Goal: Task Accomplishment & Management: Use online tool/utility

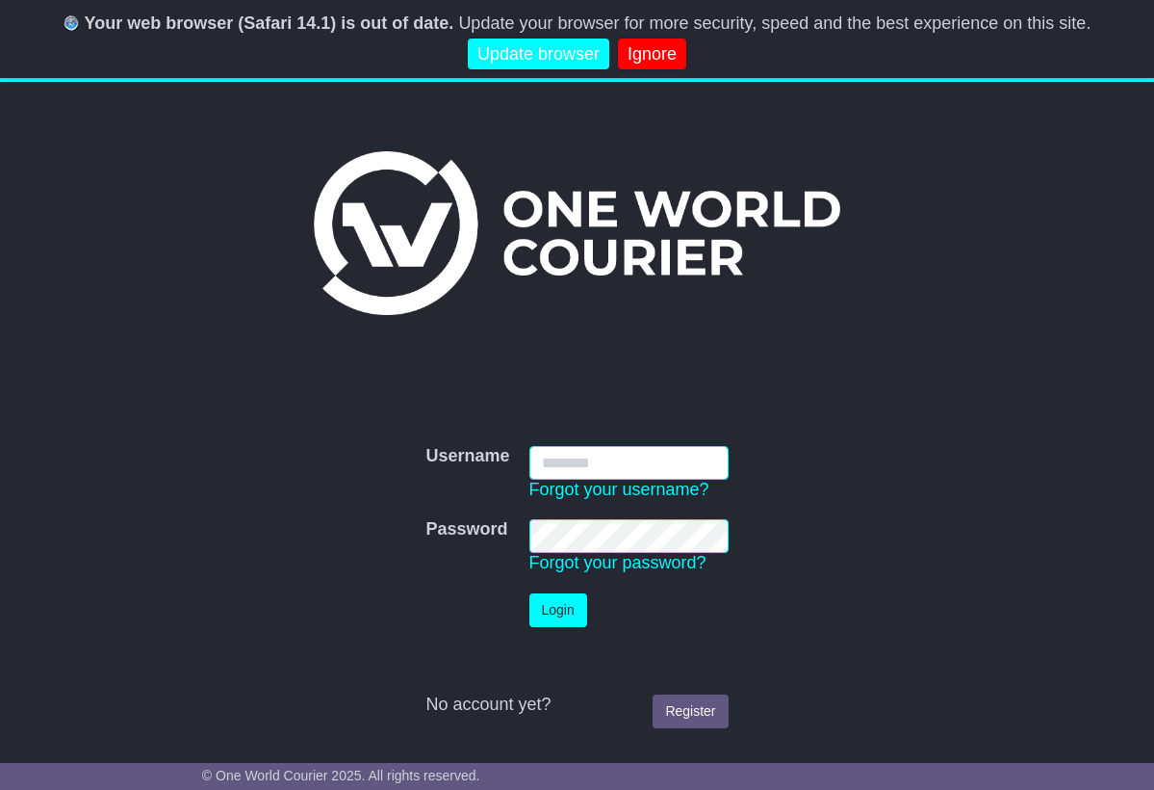
type input "**********"
click at [558, 609] on button "Login" at bounding box center [559, 610] width 58 height 34
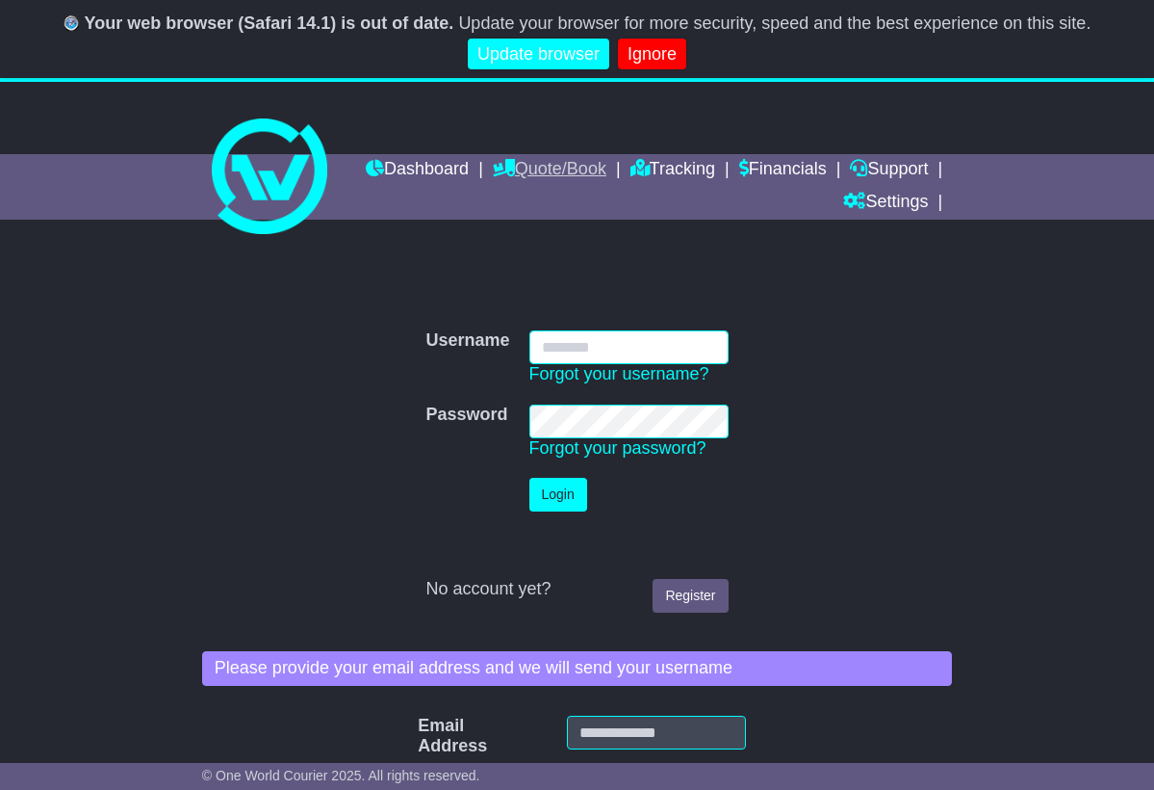
type input "**********"
click at [558, 493] on button "Login" at bounding box center [559, 495] width 58 height 34
